Goal: Information Seeking & Learning: Learn about a topic

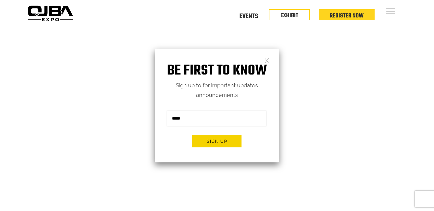
click at [265, 60] on link at bounding box center [266, 60] width 5 height 5
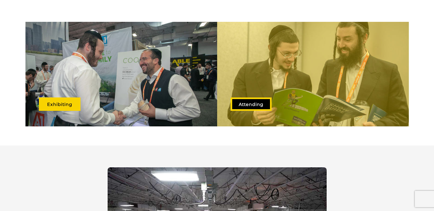
scroll to position [328, 0]
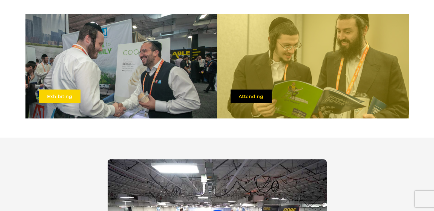
click at [48, 91] on link "Exhibiting" at bounding box center [60, 96] width 42 height 13
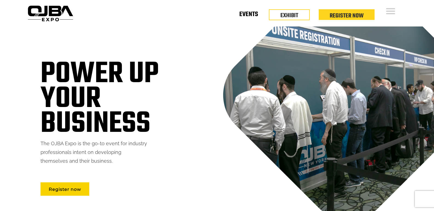
click at [243, 16] on link "Events" at bounding box center [248, 15] width 19 height 2
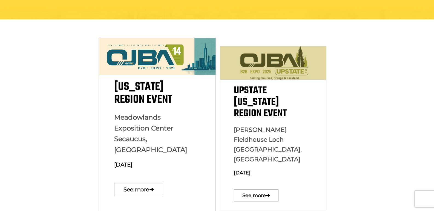
scroll to position [164, 0]
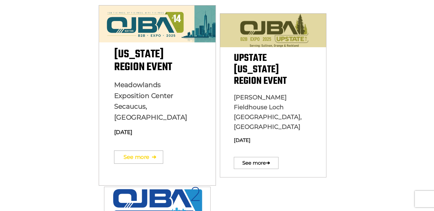
click at [138, 151] on link "See more ➔" at bounding box center [138, 157] width 49 height 13
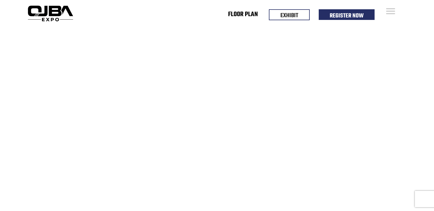
click at [241, 15] on link "Floor Plan" at bounding box center [243, 15] width 30 height 2
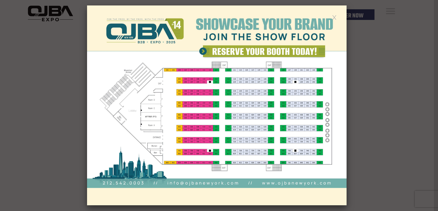
click at [238, 132] on img at bounding box center [216, 105] width 259 height 200
click at [366, 94] on div at bounding box center [219, 105] width 438 height 211
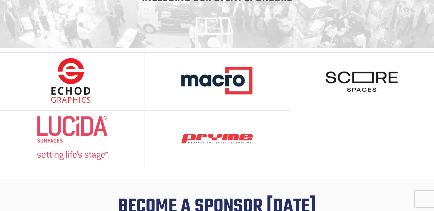
scroll to position [520, 0]
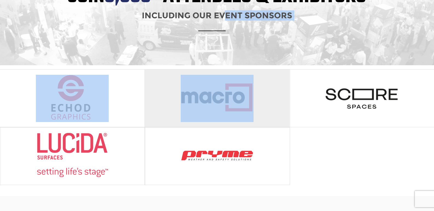
drag, startPoint x: 222, startPoint y: 53, endPoint x: 228, endPoint y: 93, distance: 40.3
click at [228, 93] on div "December 10, 2025 Meadowlands Exposition Center Secaucus, NJ Register Now Tell …" at bounding box center [217, 52] width 434 height 1091
click at [227, 93] on img at bounding box center [217, 97] width 73 height 45
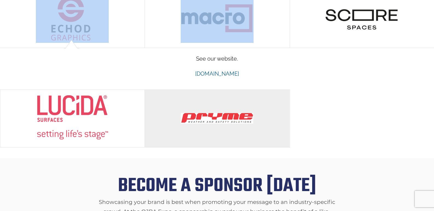
scroll to position [547, 0]
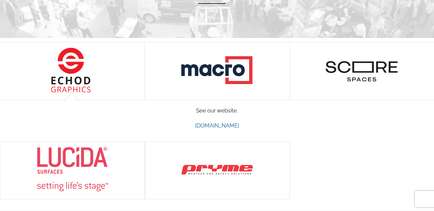
click at [362, 106] on p "See our website." at bounding box center [217, 111] width 414 height 10
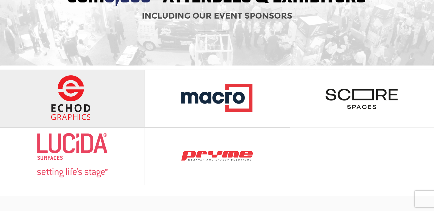
scroll to position [500, 0]
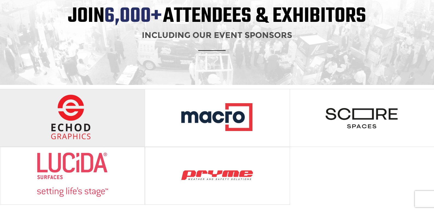
click at [111, 126] on div at bounding box center [72, 117] width 144 height 57
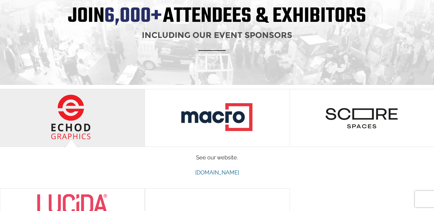
click at [111, 126] on div at bounding box center [72, 117] width 144 height 57
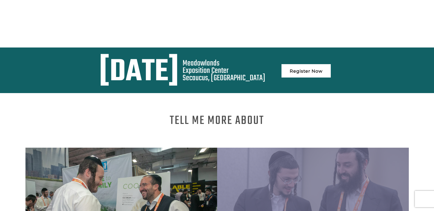
scroll to position [254, 0]
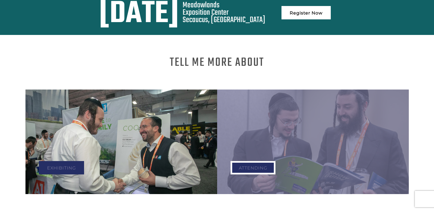
click at [252, 167] on link "Attending" at bounding box center [252, 167] width 45 height 13
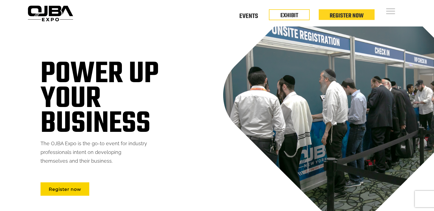
drag, startPoint x: 403, startPoint y: 6, endPoint x: 397, endPoint y: 8, distance: 6.4
click at [403, 6] on div "Floor Plan Floor Plan Events Floor Plan EXHIBIT Register Now" at bounding box center [241, 13] width 333 height 27
click at [398, 8] on div "Floor Plan Floor Plan Events Floor Plan EXHIBIT Register Now" at bounding box center [241, 13] width 333 height 27
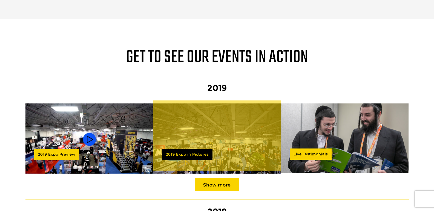
scroll to position [328, 0]
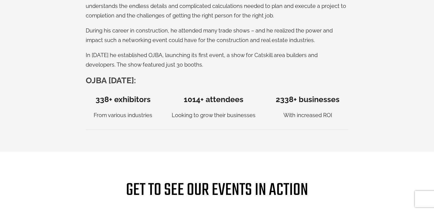
click at [127, 95] on b "338 + exhibitors" at bounding box center [122, 99] width 55 height 9
click at [127, 95] on b "350 + exhibitors" at bounding box center [122, 99] width 55 height 9
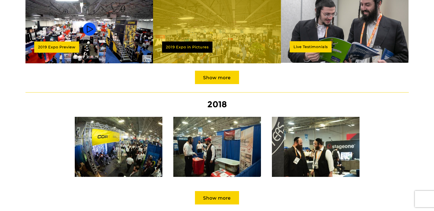
scroll to position [825, 0]
